Goal: Information Seeking & Learning: Learn about a topic

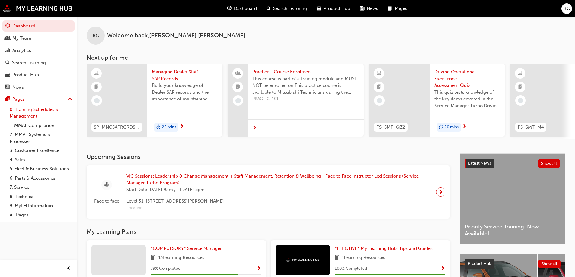
click at [46, 111] on link "0. Training Schedules & Management" at bounding box center [40, 113] width 67 height 16
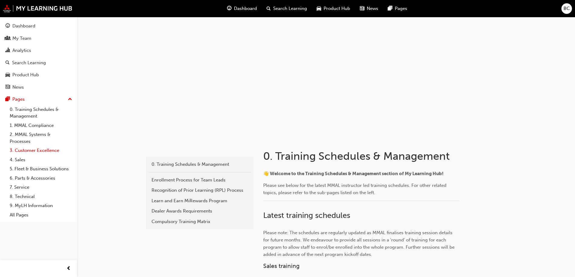
click at [39, 151] on link "3. Customer Excellence" at bounding box center [40, 150] width 67 height 9
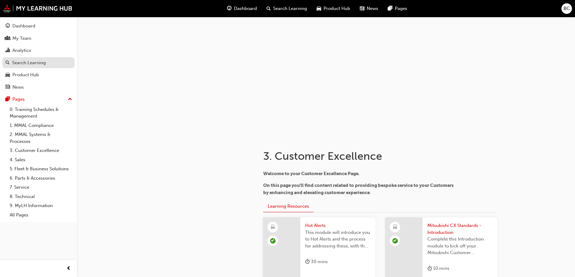
click at [33, 64] on div "Search Learning" at bounding box center [29, 62] width 34 height 7
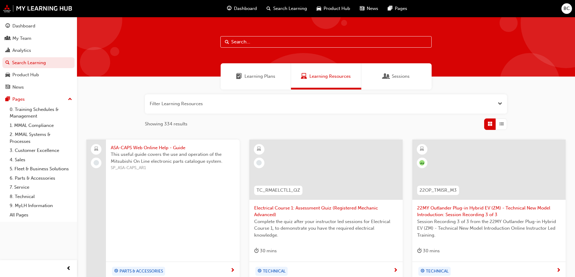
click at [240, 42] on input "text" at bounding box center [325, 41] width 211 height 11
type input "sop"
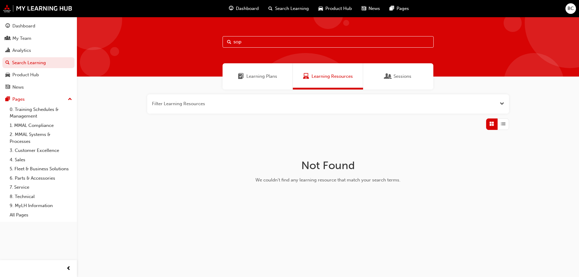
drag, startPoint x: 251, startPoint y: 46, endPoint x: 198, endPoint y: 46, distance: 53.4
click at [198, 46] on div "sop" at bounding box center [328, 47] width 502 height 60
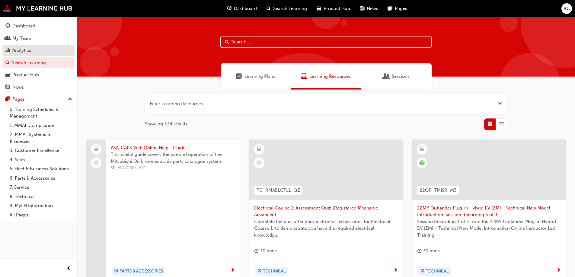
click at [18, 52] on div "Analytics" at bounding box center [21, 50] width 19 height 7
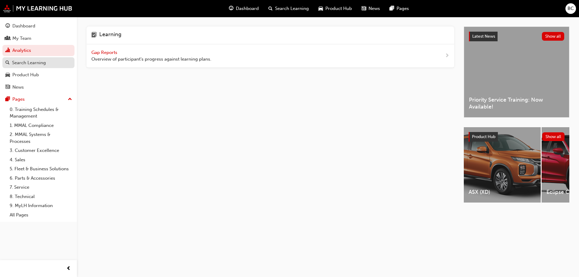
click at [19, 63] on div "Search Learning" at bounding box center [29, 62] width 34 height 7
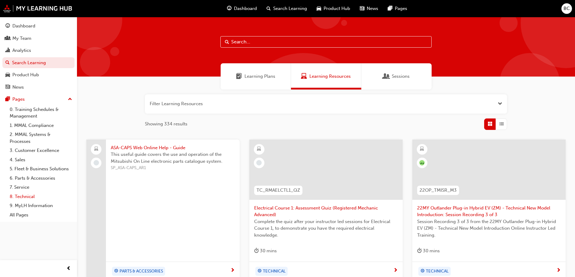
click at [30, 197] on link "8. Technical" at bounding box center [40, 196] width 67 height 9
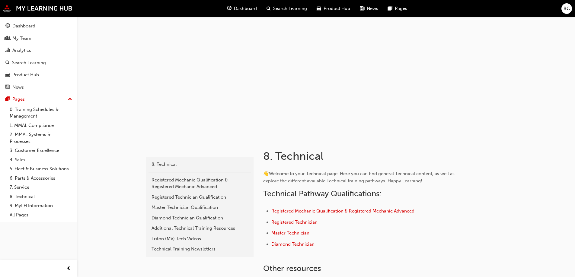
click at [292, 8] on span "Search Learning" at bounding box center [290, 8] width 34 height 7
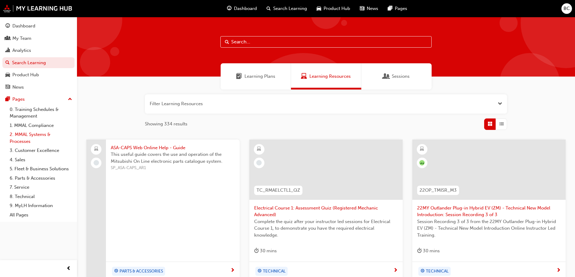
click at [27, 137] on link "2. MMAL Systems & Processes" at bounding box center [40, 138] width 67 height 16
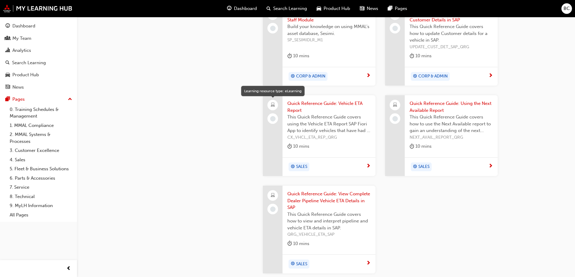
scroll to position [708, 0]
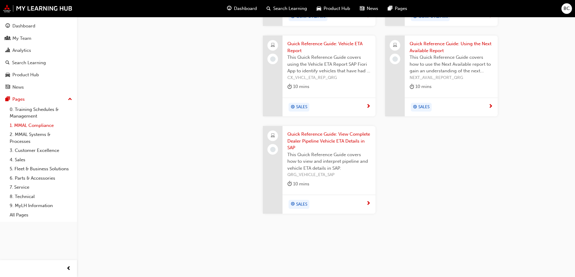
click at [34, 124] on link "1. MMAL Compliance" at bounding box center [40, 125] width 67 height 9
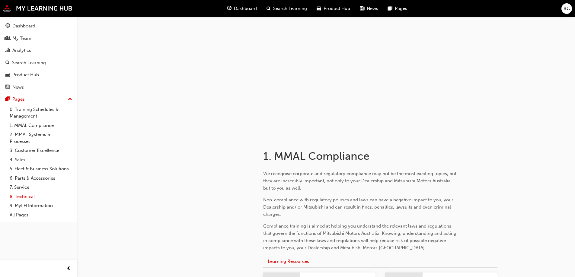
click at [22, 197] on link "8. Technical" at bounding box center [40, 196] width 67 height 9
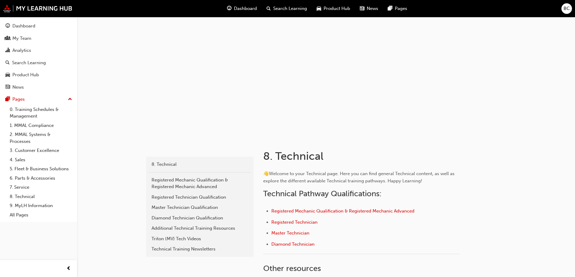
click at [371, 81] on div at bounding box center [326, 77] width 362 height 121
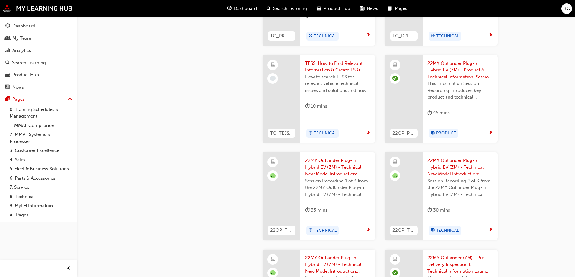
scroll to position [453, 0]
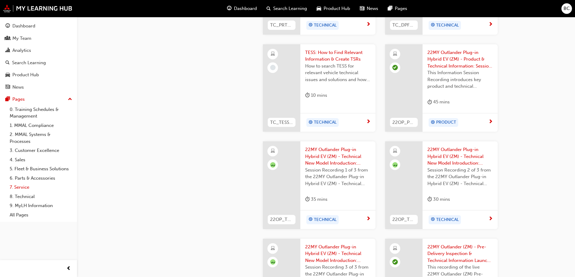
click at [22, 187] on link "7. Service" at bounding box center [40, 187] width 67 height 9
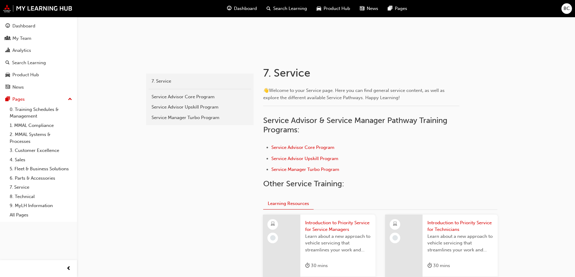
scroll to position [81, 0]
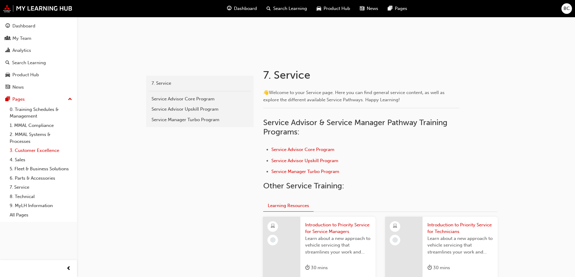
click at [30, 151] on link "3. Customer Excellence" at bounding box center [40, 150] width 67 height 9
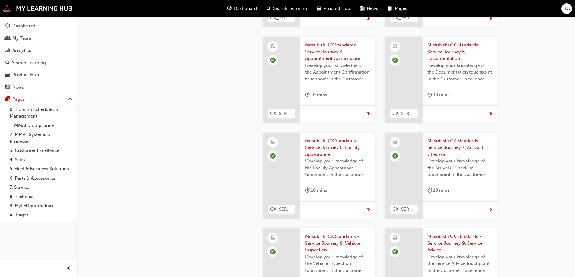
scroll to position [1258, 0]
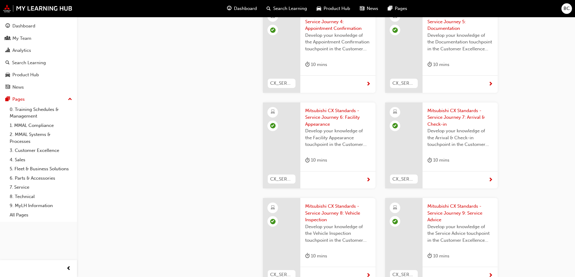
click at [323, 203] on span "Mitsubishi CX Standards - Service Journey 8: Vehicle Inspection" at bounding box center [337, 213] width 65 height 21
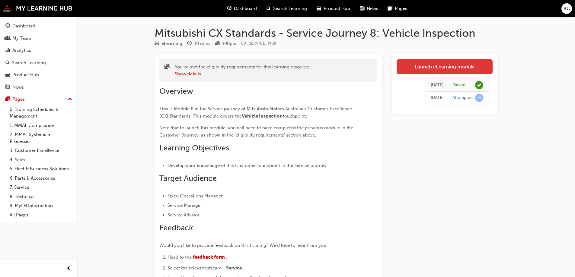
click at [448, 67] on link "Launch eLearning module" at bounding box center [444, 66] width 96 height 15
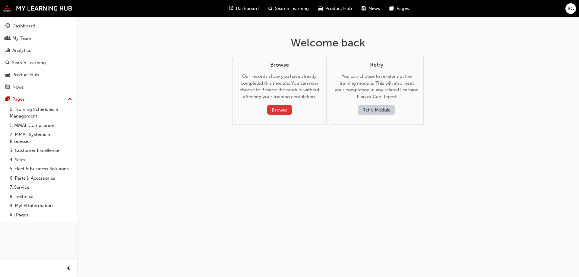
click at [283, 108] on button "Browse" at bounding box center [279, 110] width 25 height 10
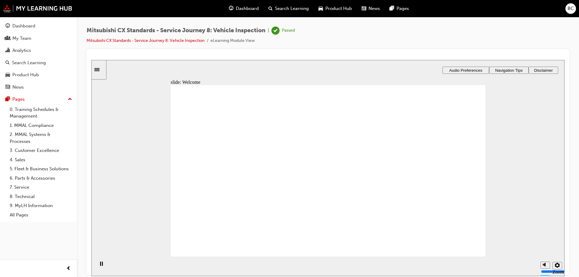
click at [479, 68] on span "Audio Preferences" at bounding box center [466, 70] width 33 height 5
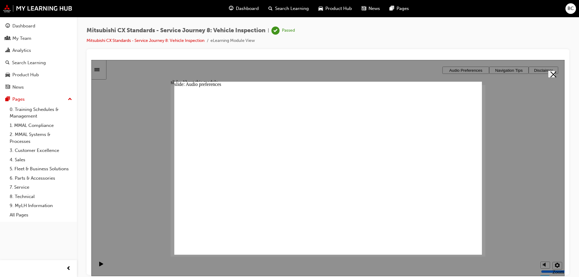
click at [551, 72] on icon "Close" at bounding box center [554, 74] width 6 height 6
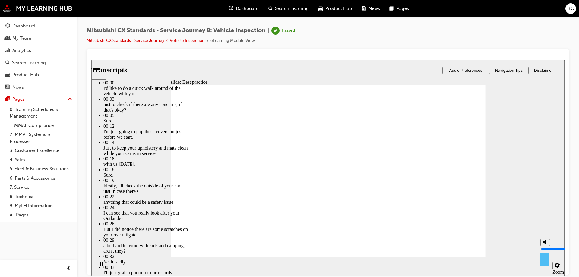
click at [544, 263] on div "misc controls" at bounding box center [545, 257] width 9 height 23
type input "3"
type input "9"
type input "3"
type input "9"
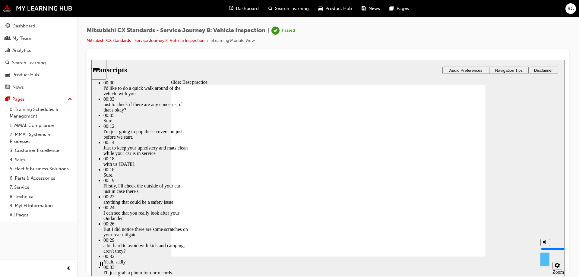
type input "10"
type input "3"
type input "10"
drag, startPoint x: 545, startPoint y: 244, endPoint x: 544, endPoint y: 231, distance: 13.0
type input "10"
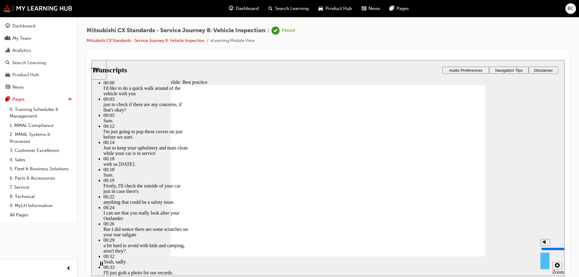
click at [544, 246] on input "volume" at bounding box center [560, 248] width 39 height 5
click at [468, 70] on span "Audio Preferences" at bounding box center [466, 70] width 33 height 5
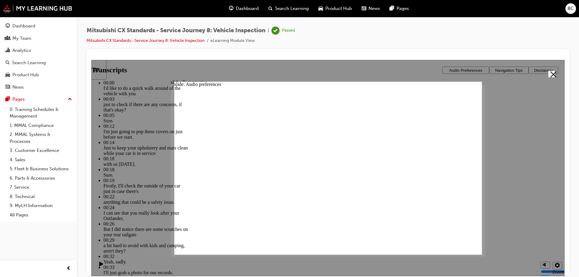
type input "5"
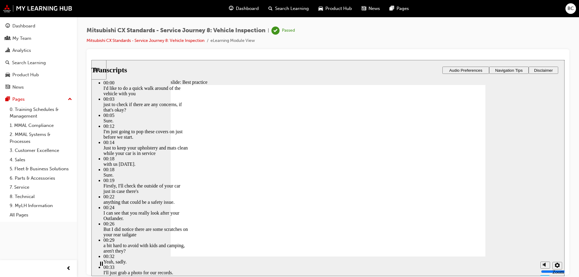
type input "112"
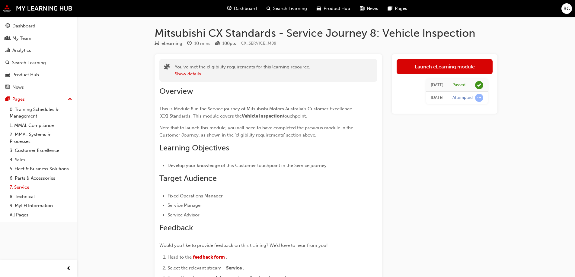
click at [27, 186] on link "7. Service" at bounding box center [40, 187] width 67 height 9
